Goal: Task Accomplishment & Management: Use online tool/utility

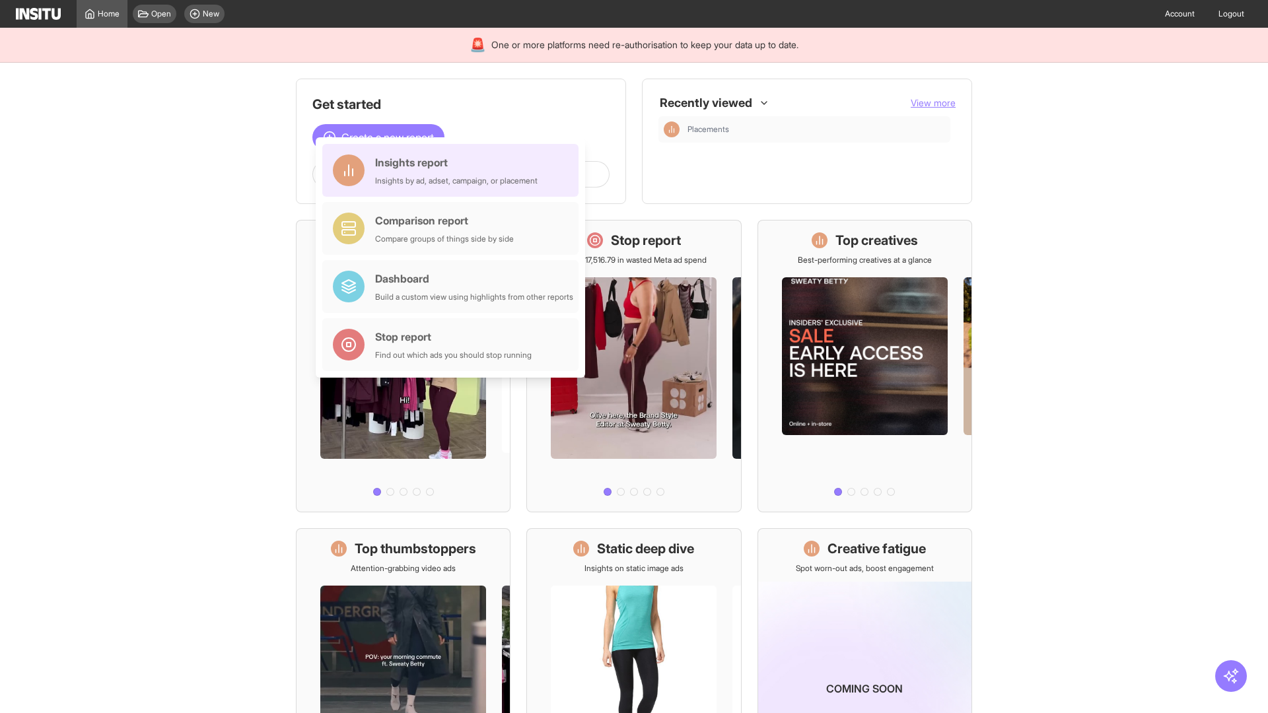
click at [454, 170] on div "Insights report Insights by ad, adset, campaign, or placement" at bounding box center [456, 170] width 162 height 32
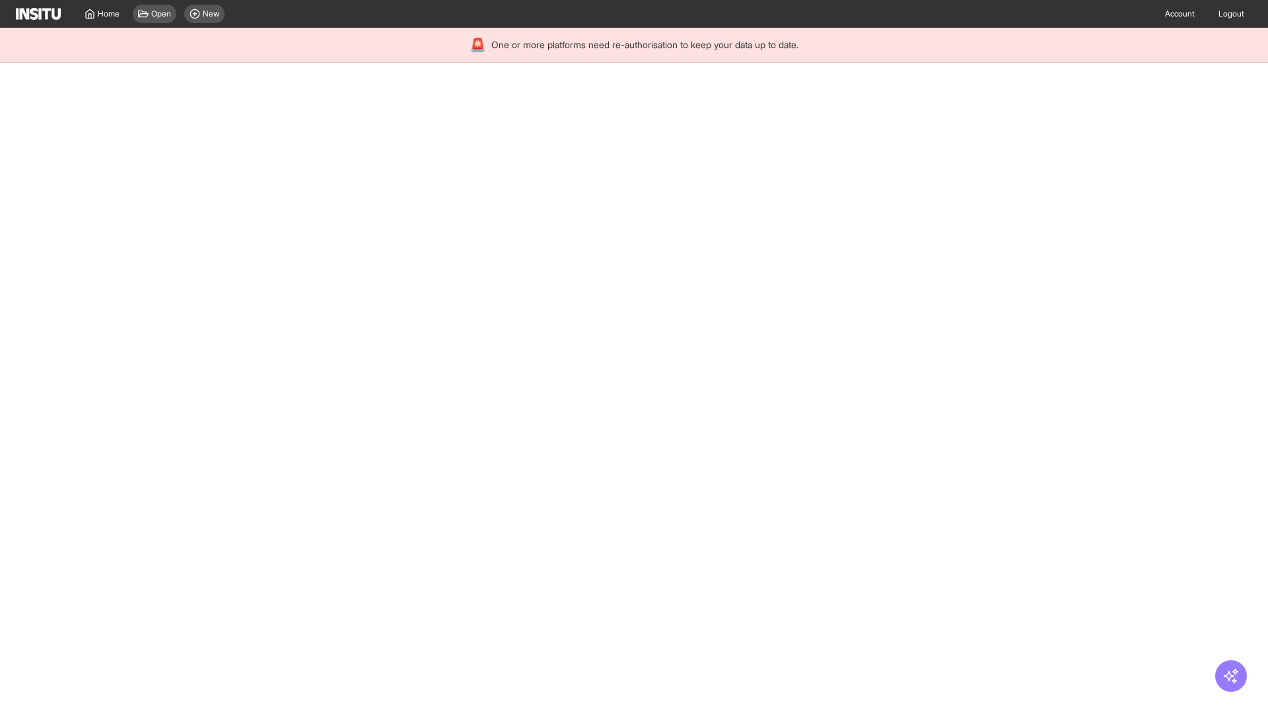
select select "**"
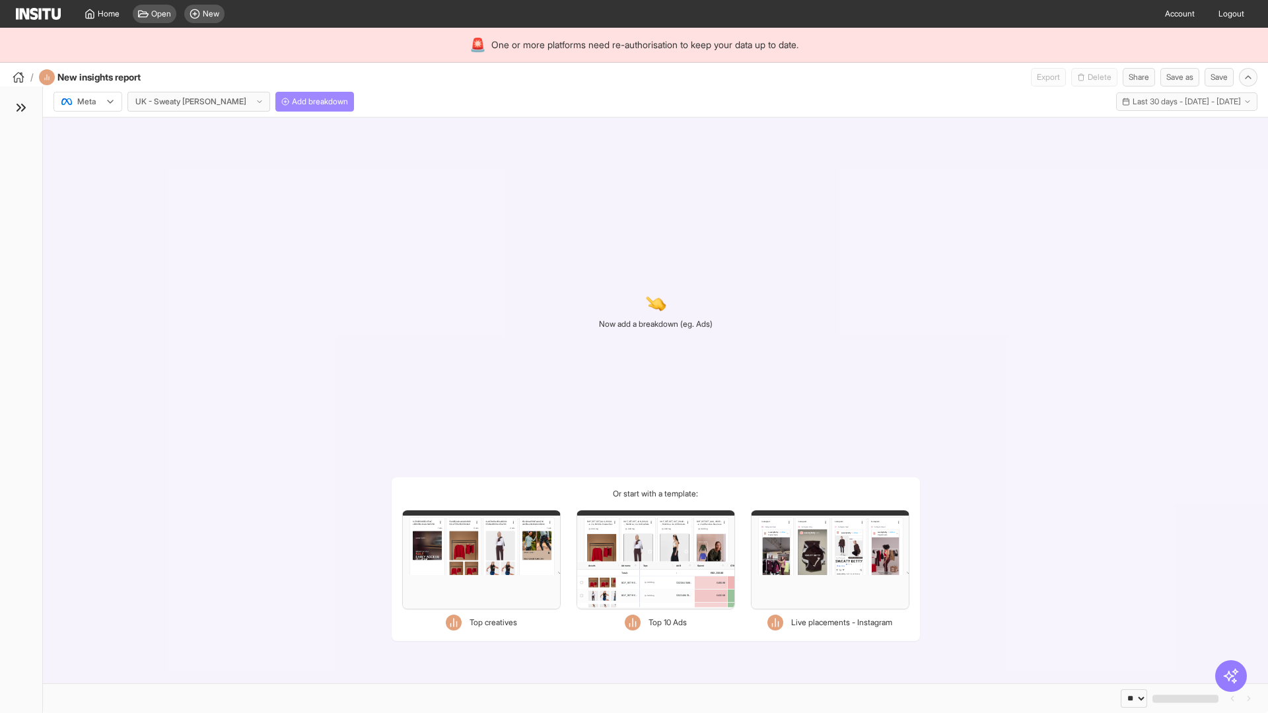
click at [292, 102] on span "Add breakdown" at bounding box center [320, 101] width 56 height 11
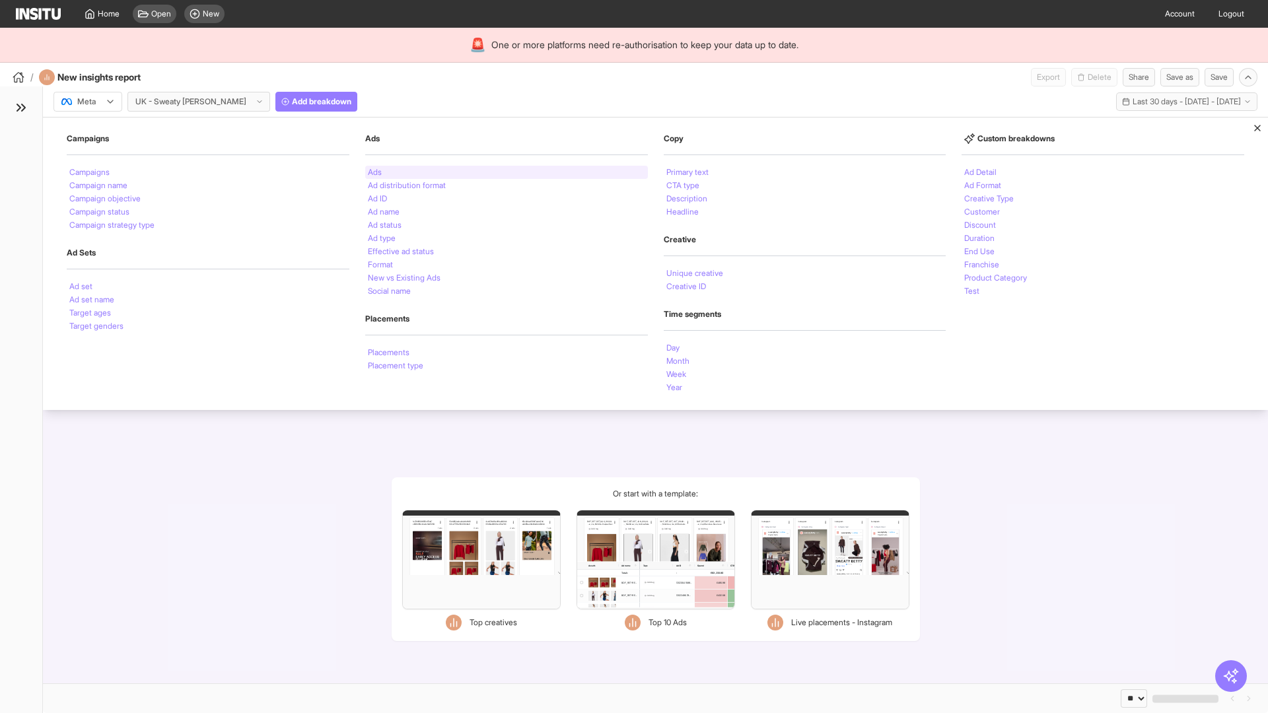
click at [374, 172] on li "Ads" at bounding box center [375, 172] width 14 height 8
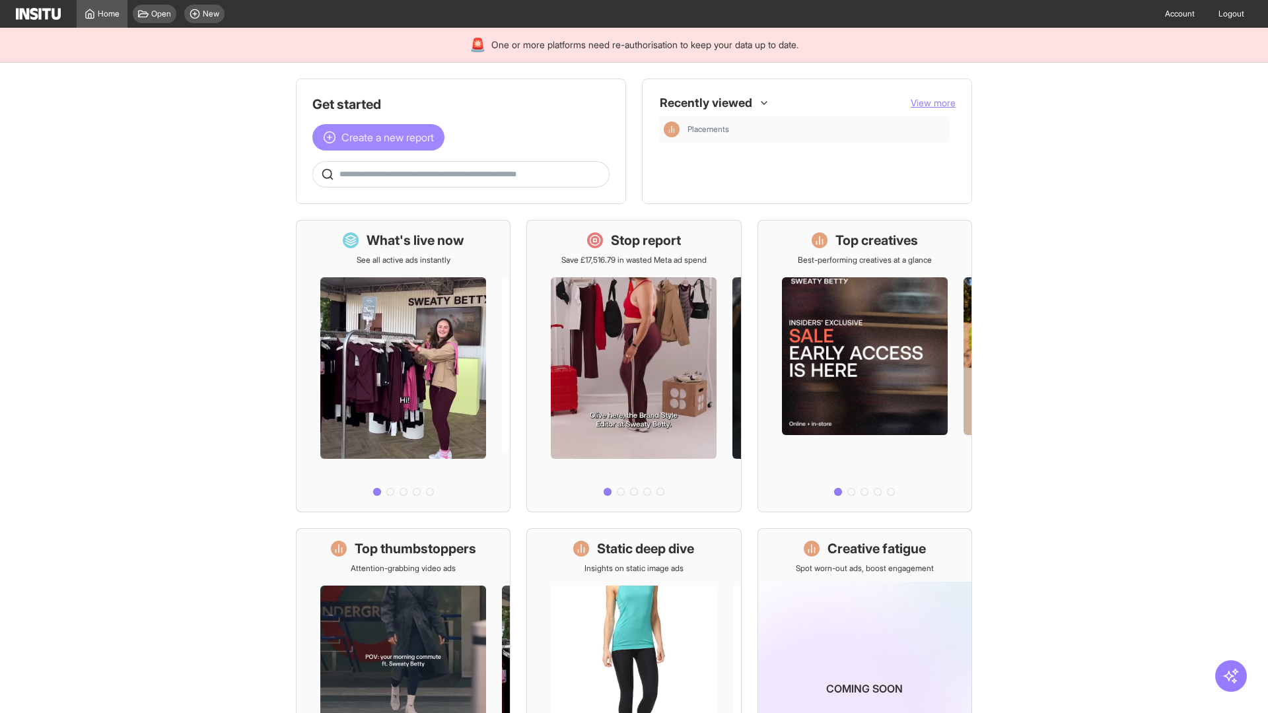
click at [382, 137] on span "Create a new report" at bounding box center [387, 137] width 92 height 16
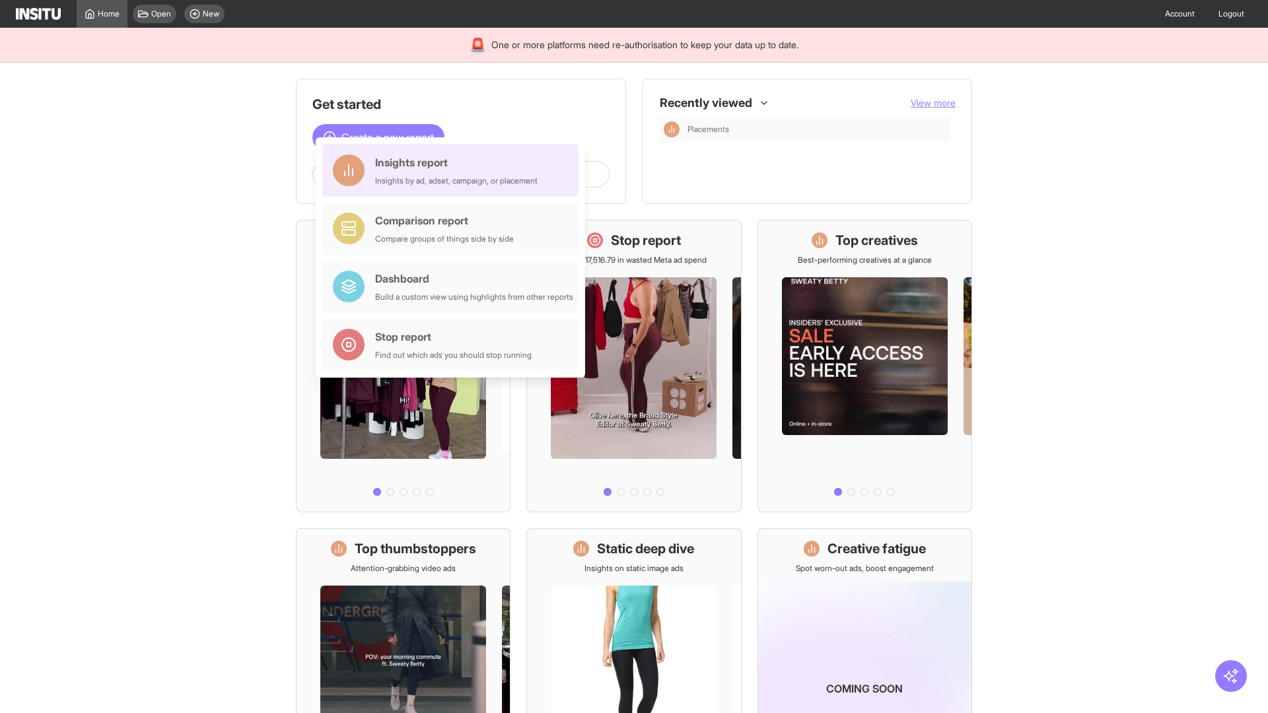
click at [454, 170] on div "Insights report Insights by ad, adset, campaign, or placement" at bounding box center [456, 170] width 162 height 32
